Goal: Information Seeking & Learning: Learn about a topic

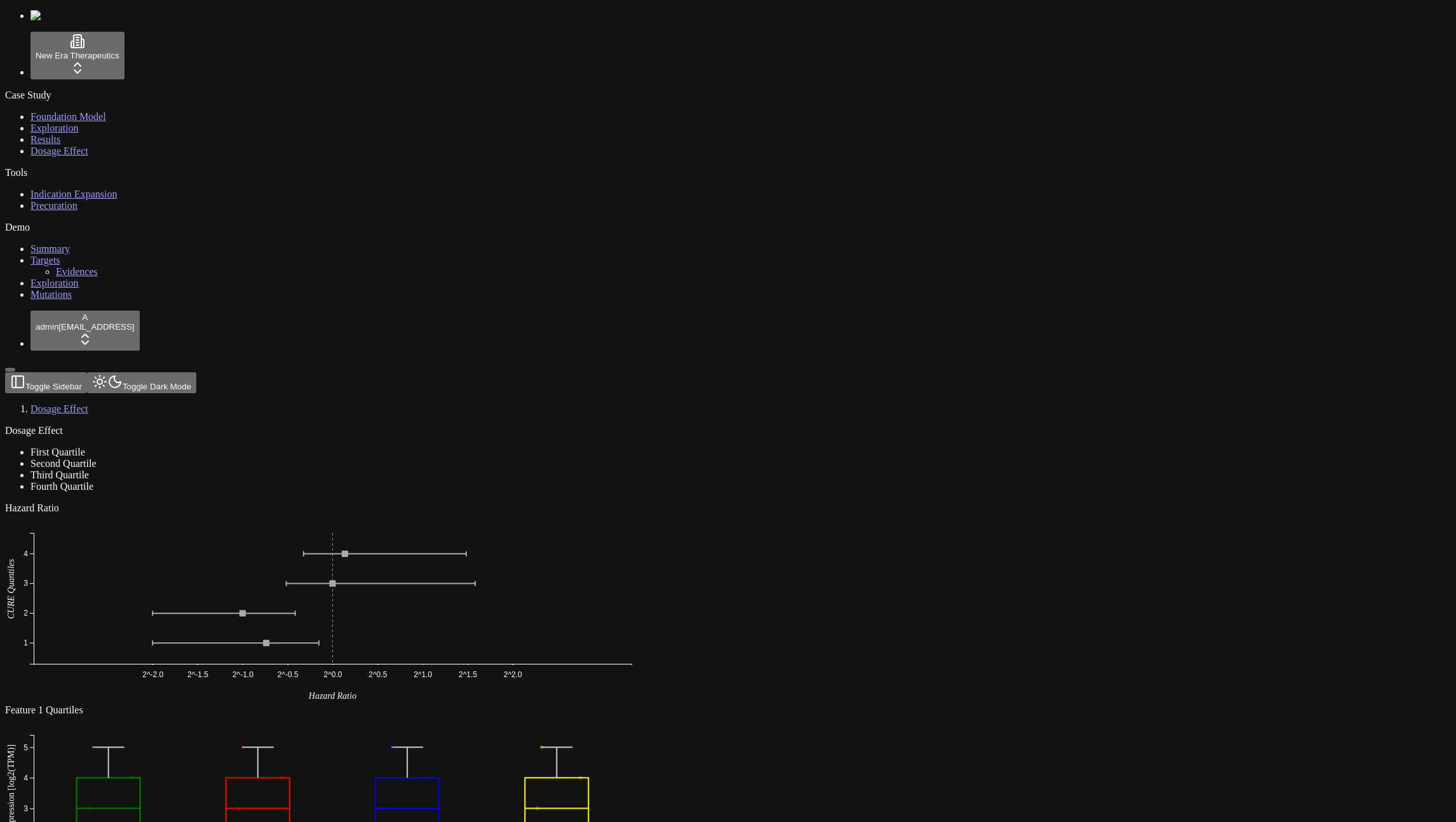
click at [595, 425] on div "Dosage Effect First Quartile Second Quartile Third Quartile Fourth Quartile" at bounding box center [666, 458] width 1324 height 67
click at [688, 425] on div "Dosage Effect First Quartile Second Quartile Third Quartile Fourth Quartile" at bounding box center [666, 458] width 1324 height 67
click at [536, 425] on div "Dosage Effect First Quartile Second Quartile Third Quartile Fourth Quartile" at bounding box center [666, 458] width 1324 height 67
click at [543, 425] on div "Dosage Effect First Quartile Second Quartile Third Quartile Fourth Quartile" at bounding box center [666, 458] width 1324 height 67
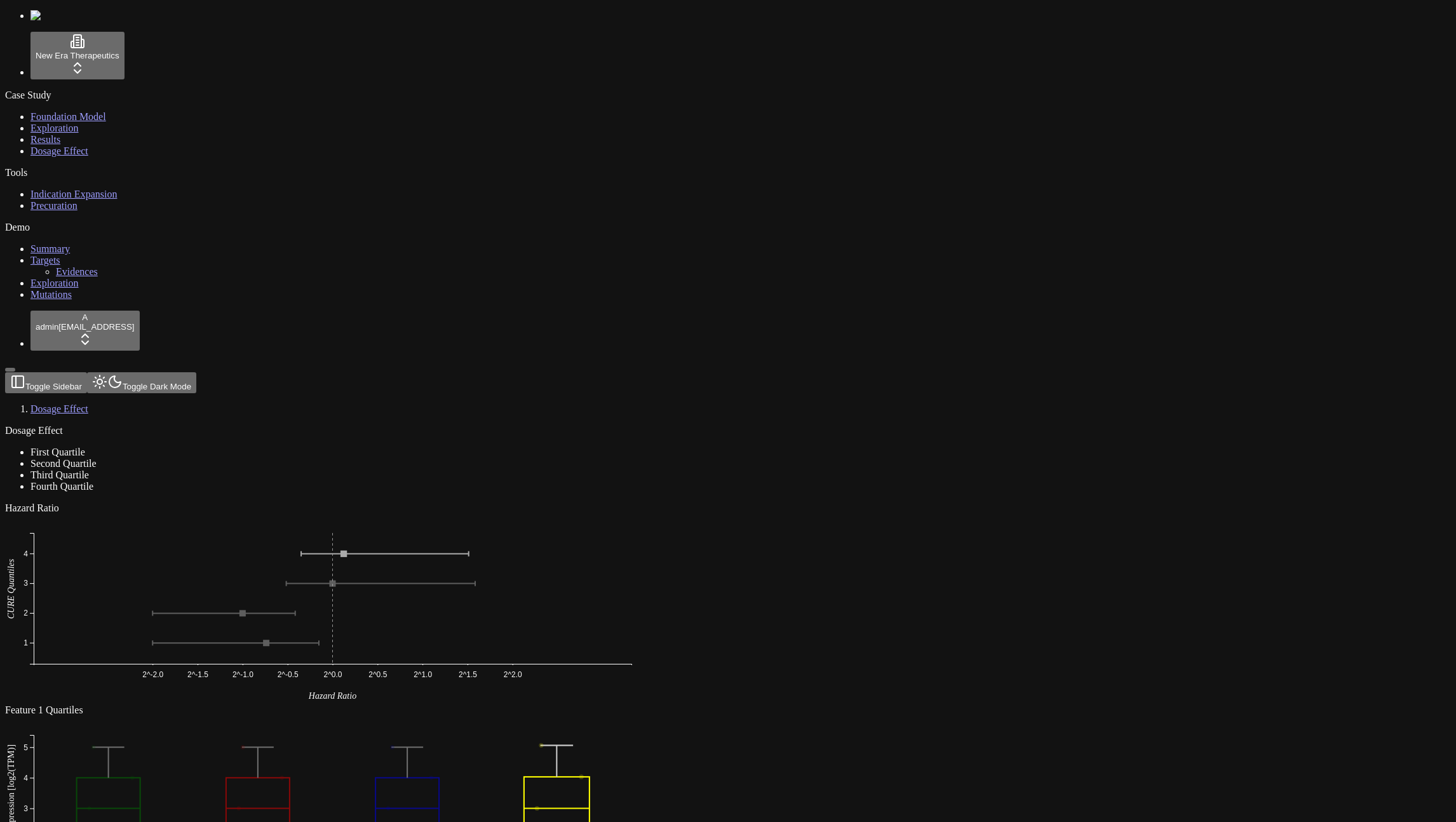
click at [725, 481] on li "Fourth Quartile" at bounding box center [680, 486] width 1298 height 12
click at [448, 425] on div "Dosage Effect First Quartile Second Quartile Third Quartile Fourth Quartile" at bounding box center [666, 458] width 1324 height 67
click at [42, 117] on span "Foundation Model" at bounding box center [68, 117] width 76 height 11
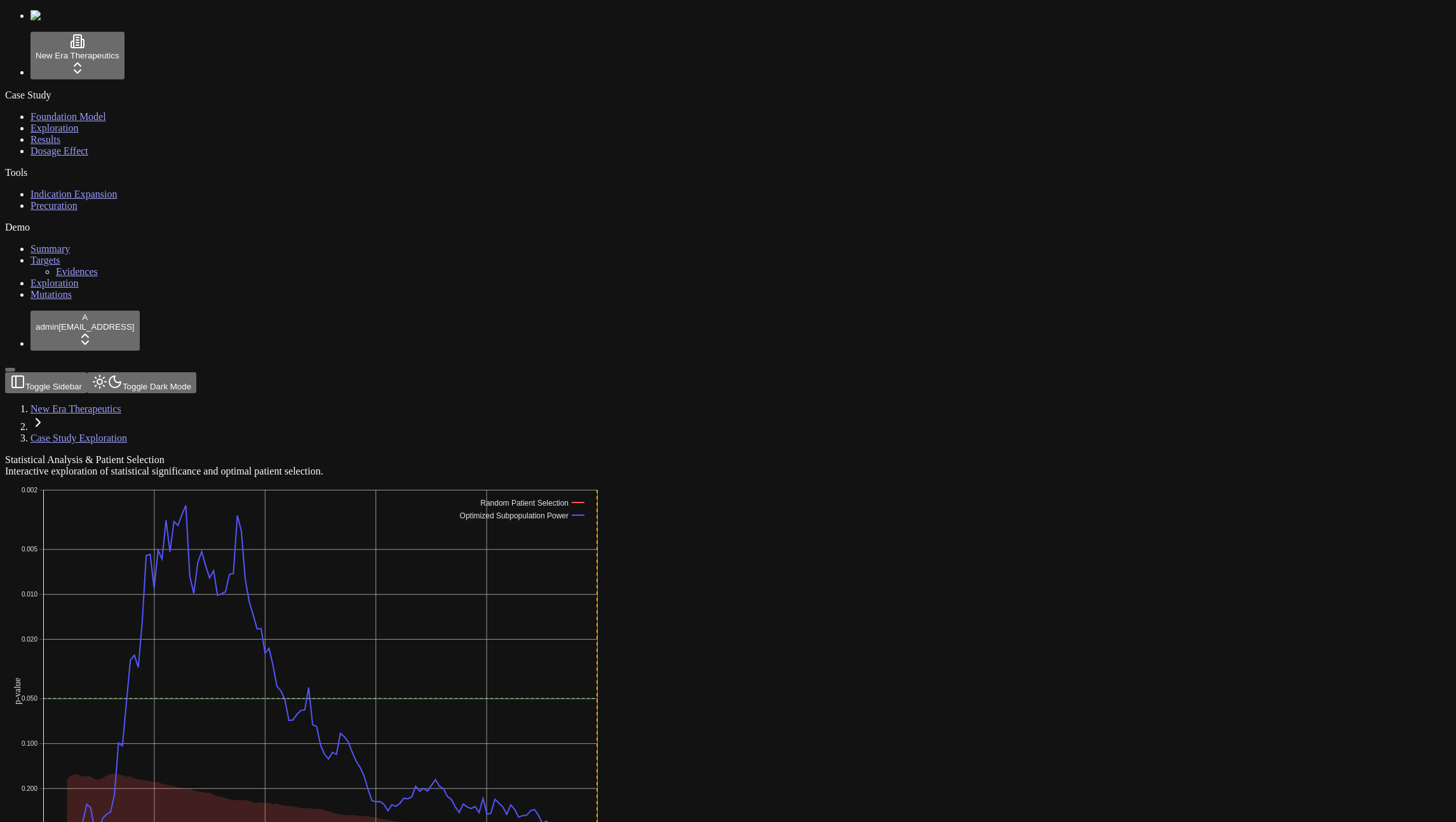
click at [690, 372] on header "Toggle Sidebar Toggle Dark Mode New Era Therapeutics Case Study Exploration" at bounding box center [666, 408] width 1324 height 72
click at [689, 372] on header "Toggle Sidebar Toggle Dark Mode New Era Therapeutics Case Study Exploration" at bounding box center [666, 408] width 1324 height 72
click at [592, 372] on header "Toggle Sidebar Toggle Dark Mode New Era Therapeutics Case Study Exploration" at bounding box center [666, 408] width 1324 height 72
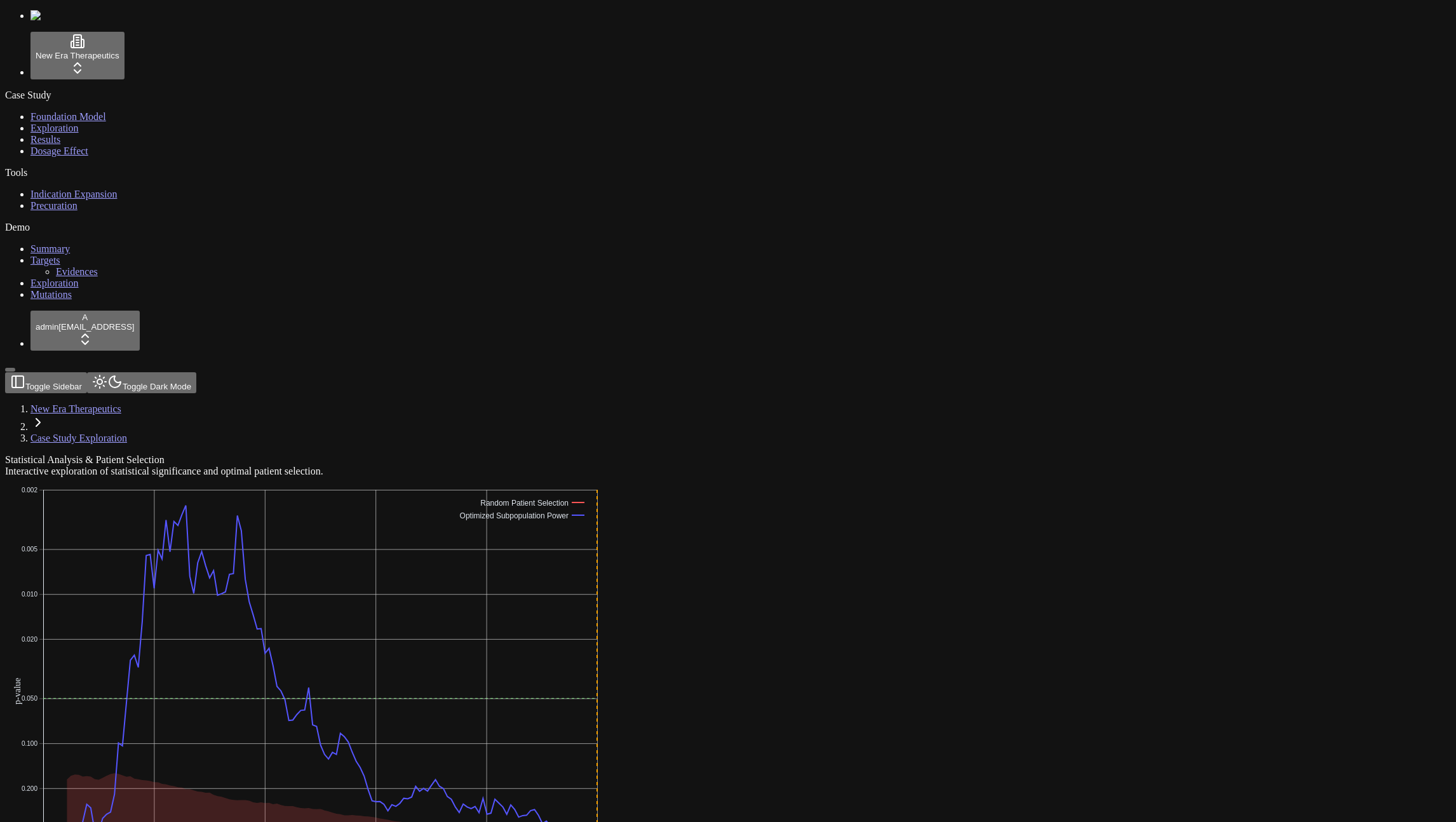
click at [592, 372] on header "Toggle Sidebar Toggle Dark Mode New Era Therapeutics Case Study Exploration" at bounding box center [666, 408] width 1324 height 72
